Goal: Navigation & Orientation: Understand site structure

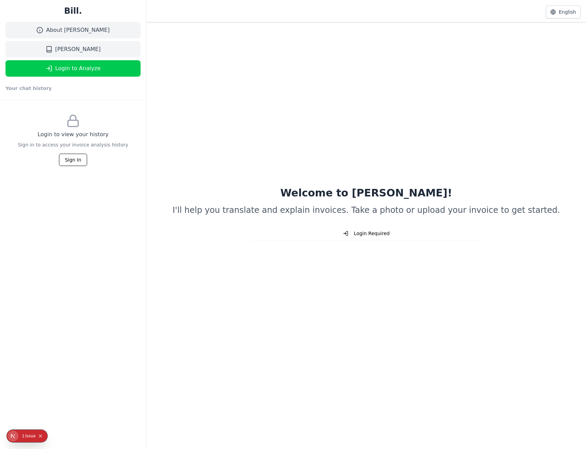
click at [374, 80] on div "Welcome to Bill! I'll help you translate and explain invoices. Take a photo or …" at bounding box center [366, 213] width 428 height 417
click at [563, 14] on button "English" at bounding box center [562, 11] width 35 height 13
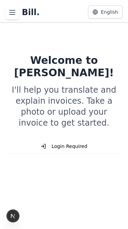
click at [14, 14] on line "Toggle history menu" at bounding box center [12, 14] width 5 height 0
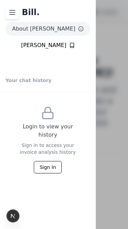
click at [14, 14] on line "Toggle history menu" at bounding box center [12, 14] width 5 height 0
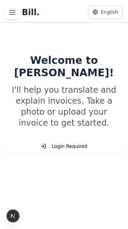
click at [14, 14] on line "Toggle history menu" at bounding box center [12, 14] width 5 height 0
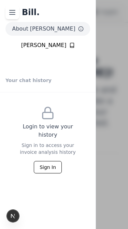
click at [14, 14] on line "Toggle history menu" at bounding box center [12, 14] width 5 height 0
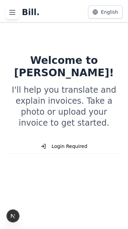
click at [14, 14] on line "Toggle history menu" at bounding box center [12, 14] width 5 height 0
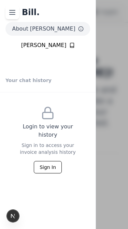
click at [14, 14] on line "Toggle history menu" at bounding box center [12, 14] width 5 height 0
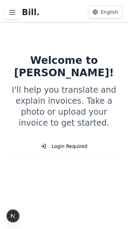
click at [14, 14] on line "Toggle history menu" at bounding box center [12, 14] width 5 height 0
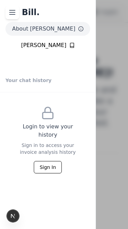
click at [14, 14] on line "Toggle history menu" at bounding box center [12, 14] width 5 height 0
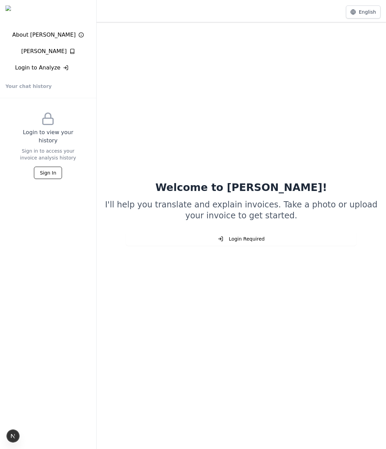
click at [76, 82] on div "Your chat history" at bounding box center [47, 86] width 85 height 12
